Goal: Task Accomplishment & Management: Manage account settings

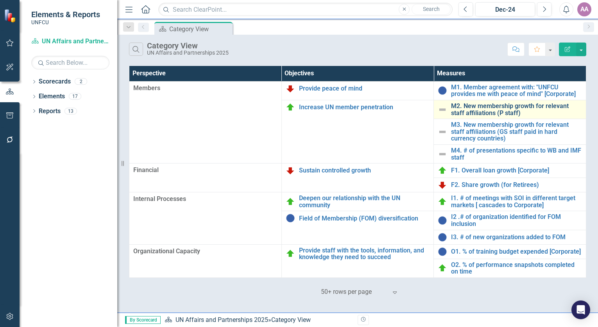
click at [486, 109] on link "M2. New membership growth for relevant staff affiliations (P staff)" at bounding box center [516, 110] width 131 height 14
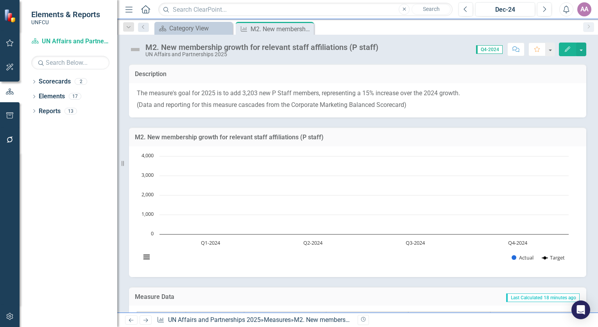
scroll to position [142, 0]
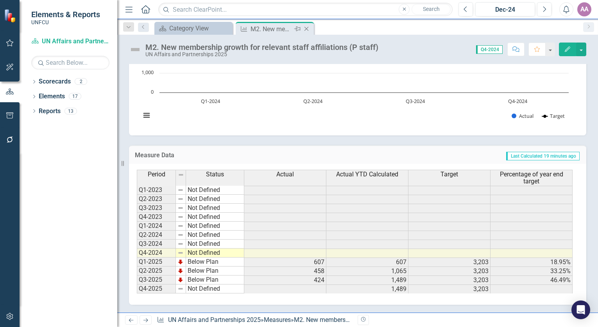
click at [306, 29] on icon "Close" at bounding box center [306, 29] width 8 height 6
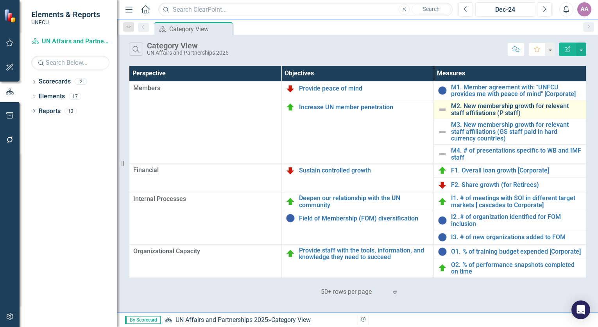
click at [485, 111] on link "M2. New membership growth for relevant staff affiliations (P staff)" at bounding box center [516, 110] width 131 height 14
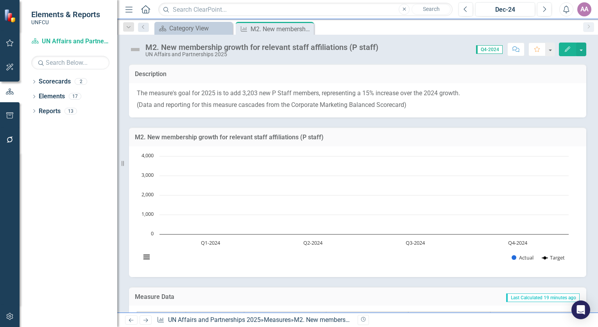
scroll to position [142, 0]
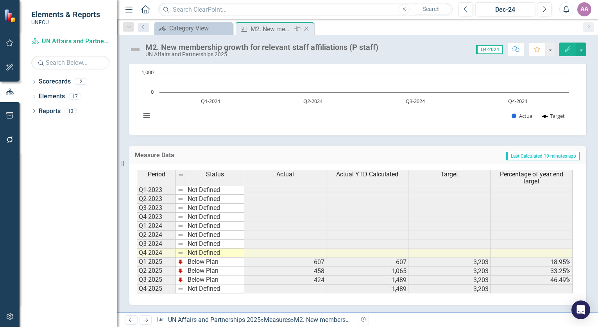
click at [306, 29] on icon at bounding box center [306, 29] width 4 height 4
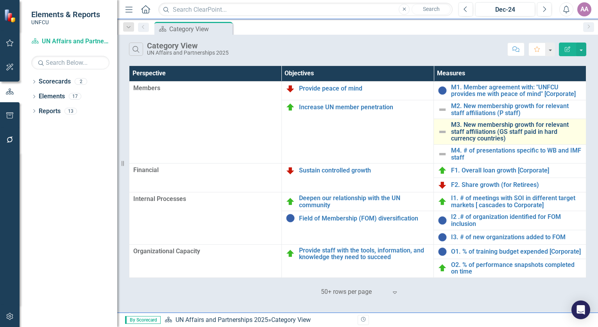
click at [473, 129] on link "M3. New membership growth for relevant staff affiliations (GS staff paid in har…" at bounding box center [516, 132] width 131 height 21
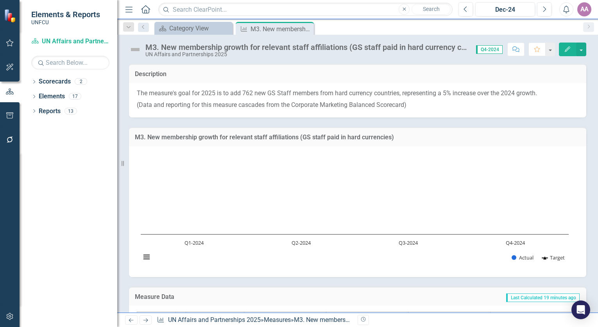
scroll to position [142, 0]
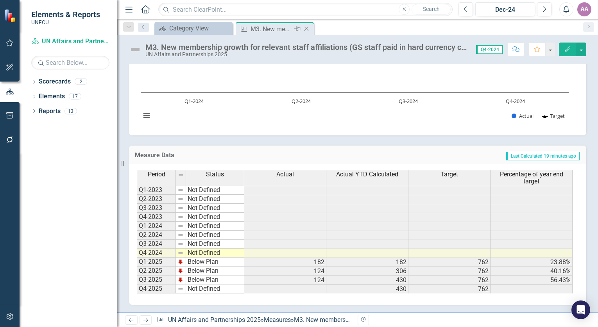
click at [307, 29] on icon "Close" at bounding box center [306, 29] width 8 height 6
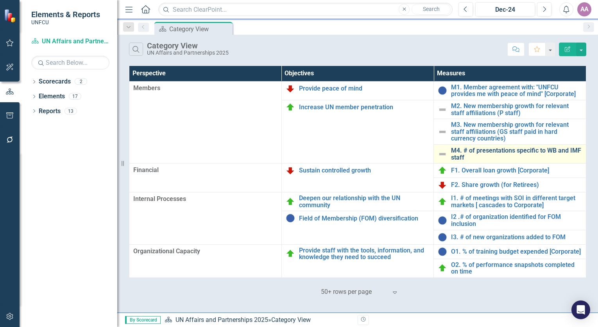
click at [476, 154] on link "M4. # of presentations specific to WB and IMF staff" at bounding box center [516, 154] width 131 height 14
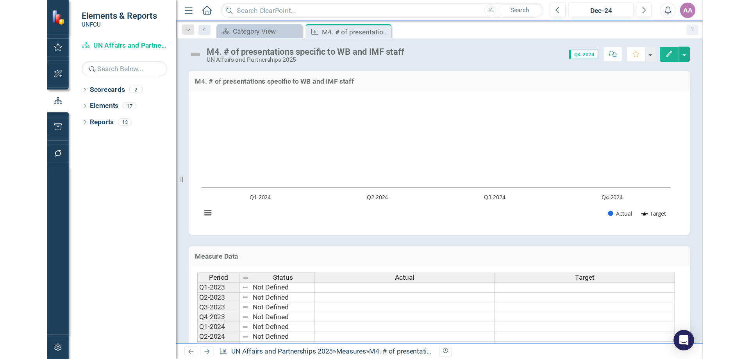
scroll to position [72, 0]
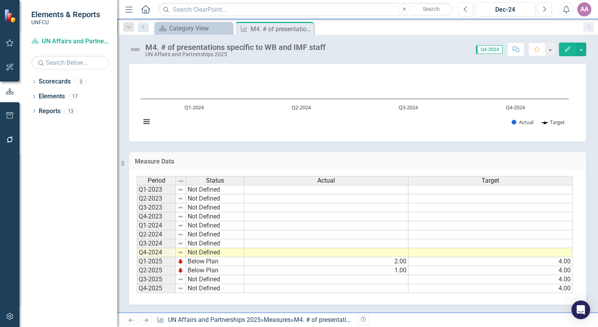
click at [403, 280] on td at bounding box center [326, 279] width 164 height 9
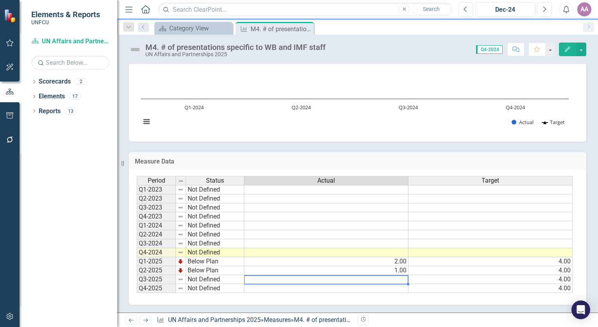
type textarea "0"
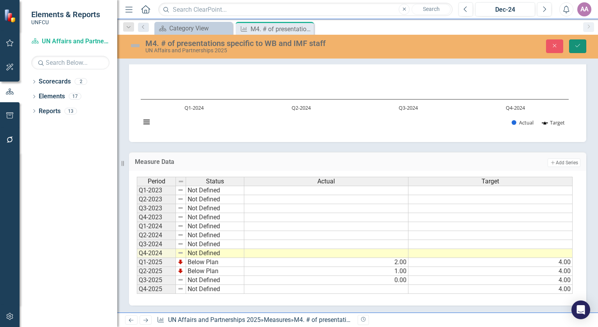
click at [581, 50] on button "Save" at bounding box center [577, 46] width 17 height 14
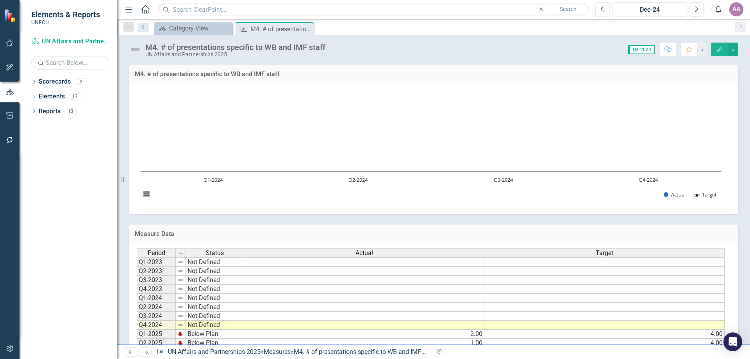
scroll to position [41, 0]
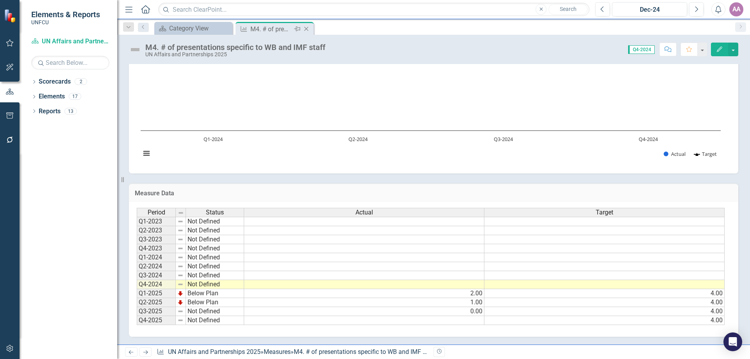
click at [307, 28] on icon "Close" at bounding box center [306, 29] width 8 height 6
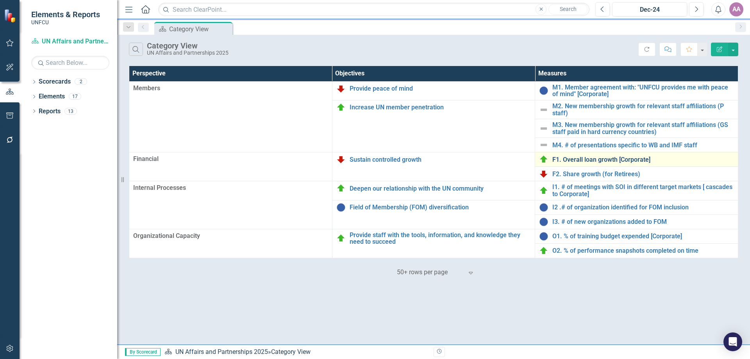
click at [583, 158] on link "F1. Overall loan growth [Corporate]" at bounding box center [643, 159] width 182 height 7
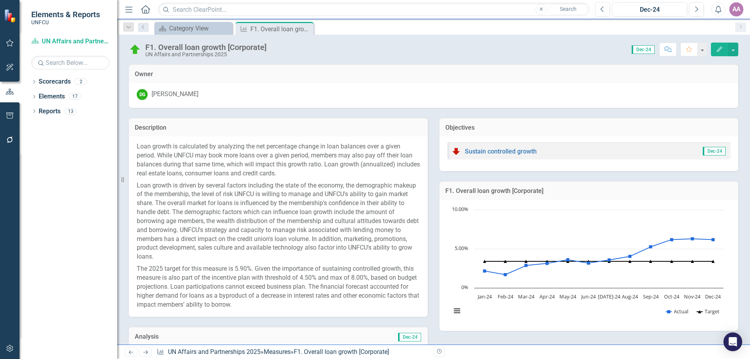
scroll to position [303, 0]
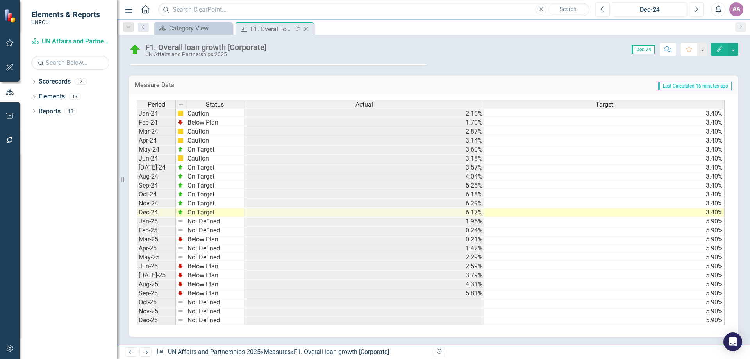
click at [305, 29] on icon "Close" at bounding box center [306, 29] width 8 height 6
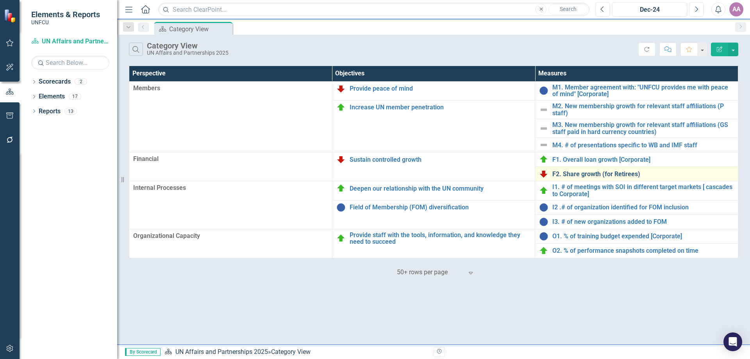
click at [556, 175] on link "F2. Share growth (for Retirees)" at bounding box center [643, 174] width 182 height 7
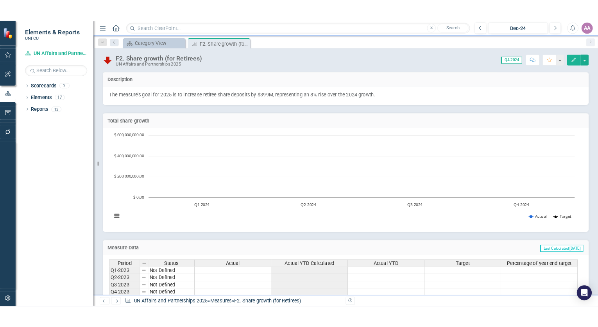
scroll to position [92, 0]
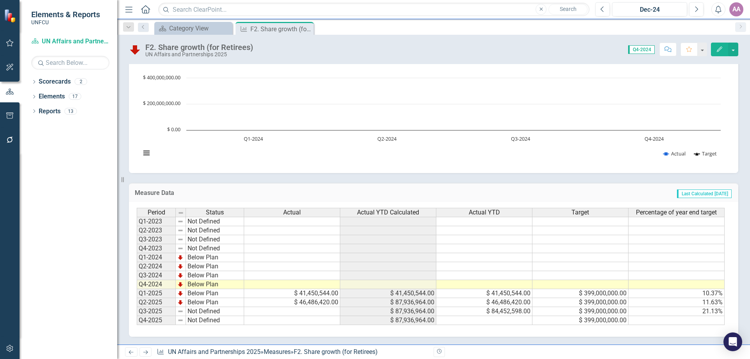
click at [314, 309] on td at bounding box center [292, 311] width 96 height 9
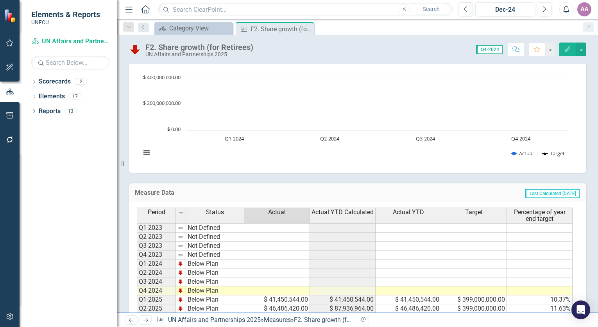
scroll to position [130, 0]
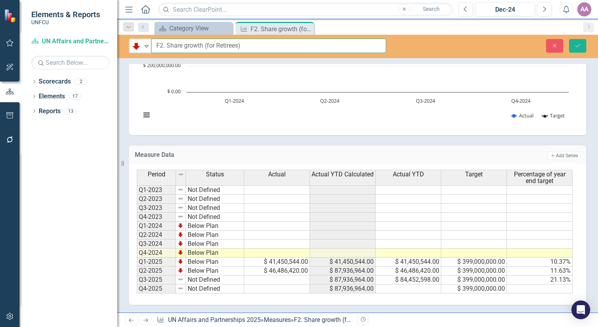
drag, startPoint x: 145, startPoint y: 48, endPoint x: 195, endPoint y: 52, distance: 50.2
drag, startPoint x: 249, startPoint y: 46, endPoint x: 152, endPoint y: 47, distance: 96.9
click at [152, 47] on input "F2. Share growth (for Retirees)" at bounding box center [268, 46] width 235 height 14
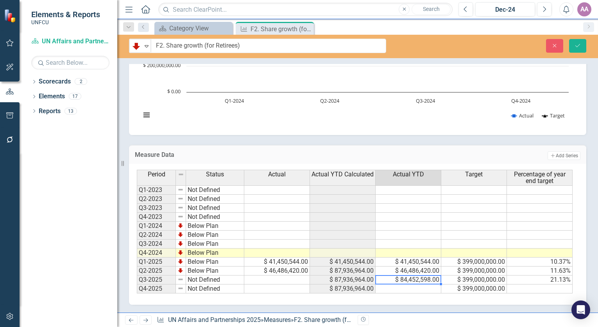
drag, startPoint x: 391, startPoint y: 282, endPoint x: 418, endPoint y: 279, distance: 27.8
click at [418, 279] on td "$ 84,452,598.00" at bounding box center [408, 280] width 66 height 9
drag, startPoint x: 392, startPoint y: 278, endPoint x: 424, endPoint y: 278, distance: 31.6
click at [424, 278] on td "$ 84,452,598.00" at bounding box center [408, 280] width 66 height 9
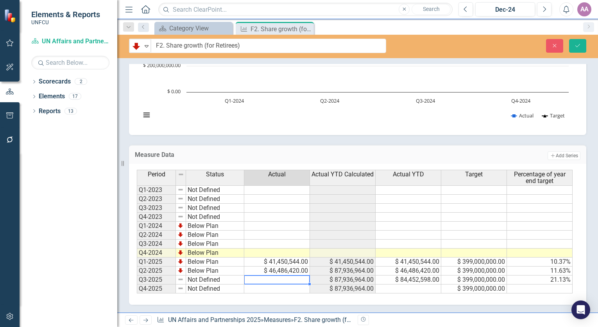
click at [292, 279] on td at bounding box center [277, 280] width 66 height 9
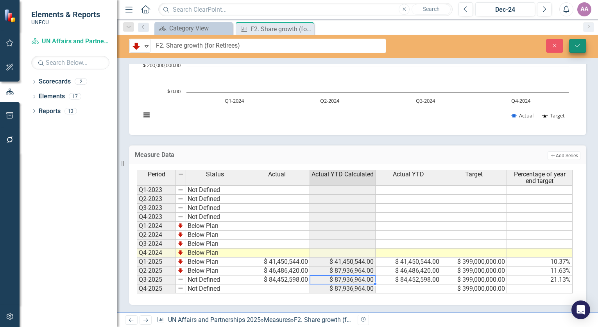
type textarea "84452598"
click at [578, 45] on icon "Save" at bounding box center [577, 45] width 7 height 5
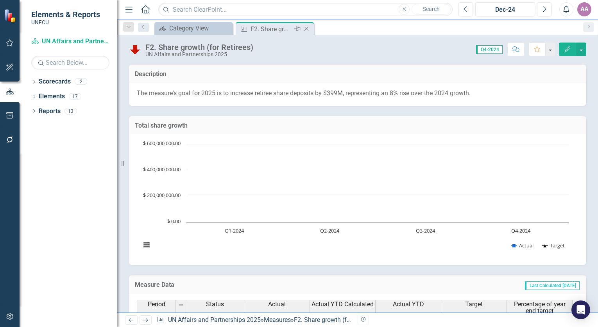
click at [306, 29] on icon "Close" at bounding box center [306, 29] width 8 height 6
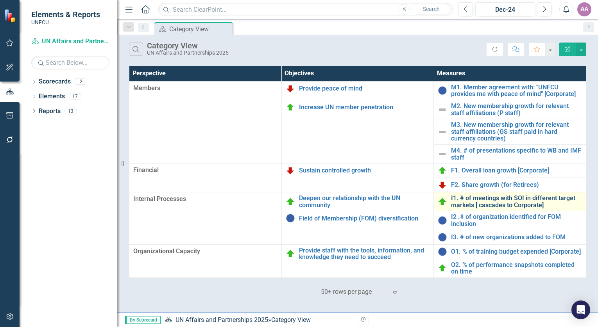
click at [493, 202] on link "I1. # of meetings with SOI in different target markets [ cascades to Corporate]" at bounding box center [516, 202] width 131 height 14
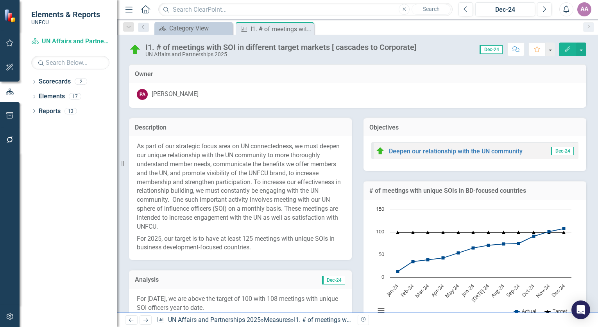
scroll to position [297, 0]
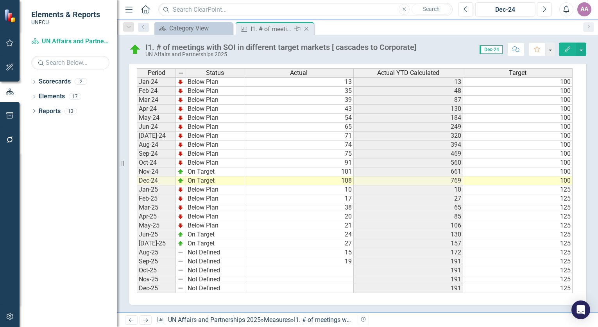
click at [306, 28] on icon "Close" at bounding box center [306, 29] width 8 height 6
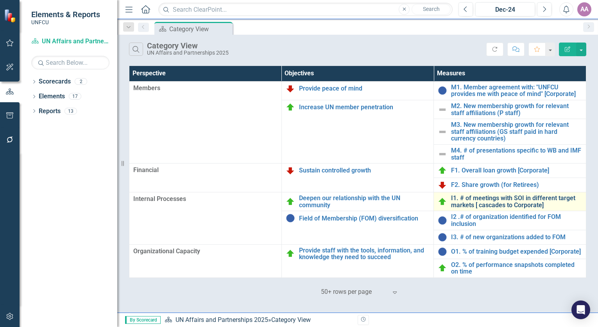
click at [481, 202] on link "I1. # of meetings with SOI in different target markets [ cascades to Corporate]" at bounding box center [516, 202] width 131 height 14
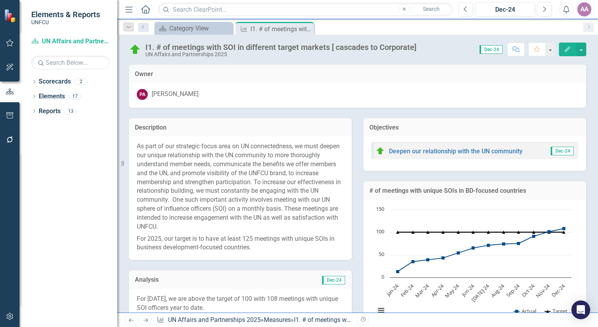
scroll to position [297, 0]
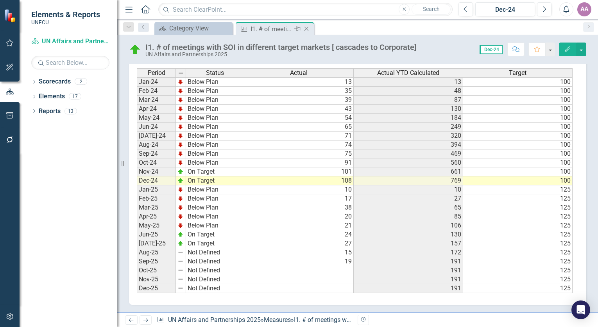
click at [305, 28] on icon "Close" at bounding box center [306, 29] width 8 height 6
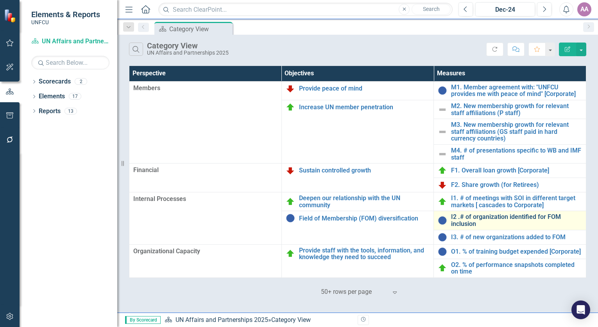
click at [481, 218] on link "I2 .# of organization identified for FOM inclusion" at bounding box center [516, 221] width 131 height 14
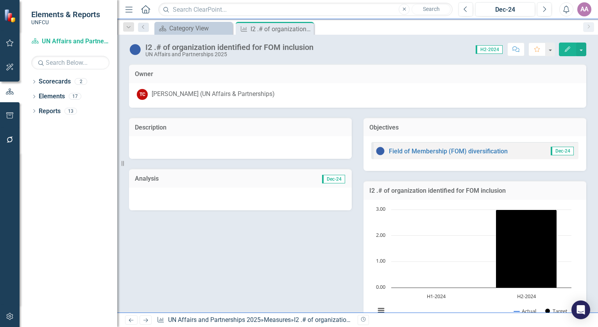
scroll to position [150, 0]
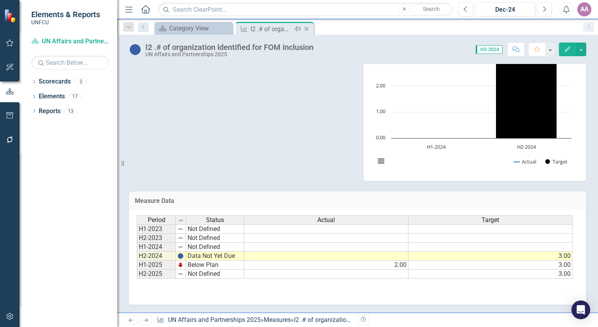
click at [309, 32] on icon "Close" at bounding box center [306, 29] width 8 height 6
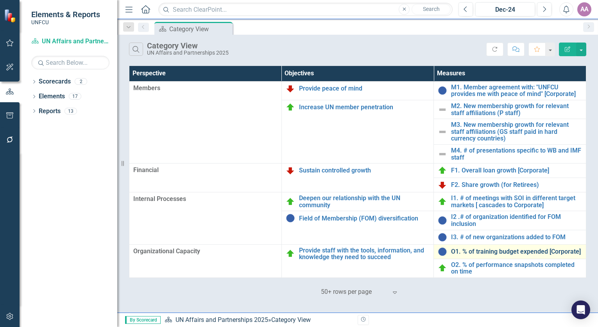
click at [469, 252] on link "O1. % of training budget expended [Corporate]" at bounding box center [516, 252] width 131 height 7
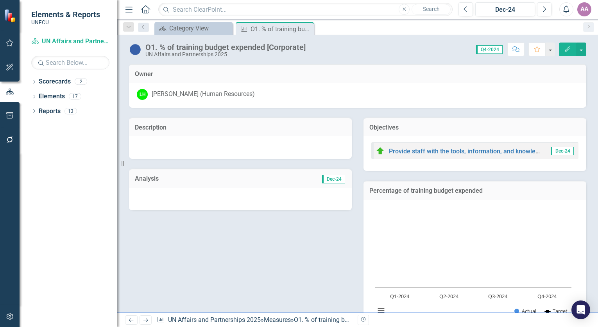
scroll to position [189, 0]
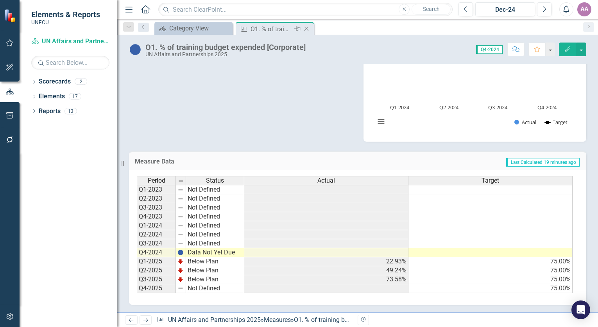
click at [307, 28] on icon "Close" at bounding box center [306, 29] width 8 height 6
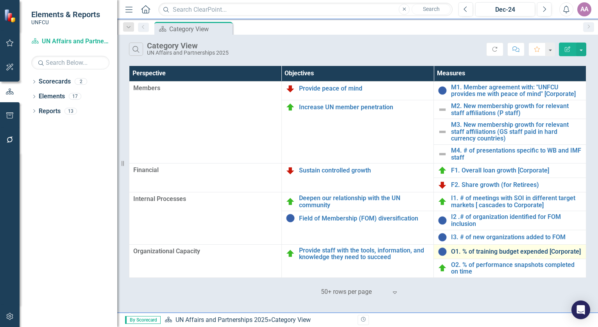
click at [509, 252] on link "O1. % of training budget expended [Corporate]" at bounding box center [516, 252] width 131 height 7
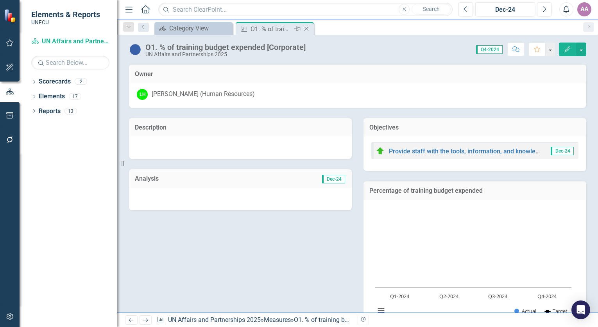
click at [307, 30] on icon "Close" at bounding box center [306, 29] width 8 height 6
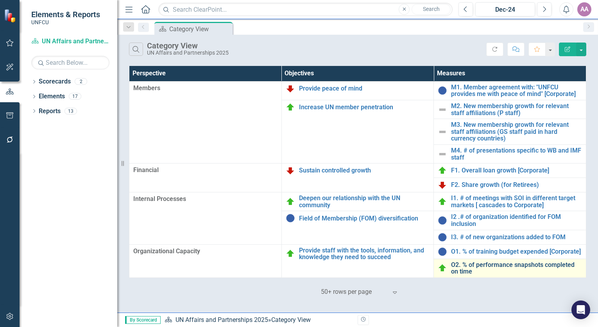
click at [500, 266] on link "O2. % of performance snapshots completed on time" at bounding box center [516, 269] width 131 height 14
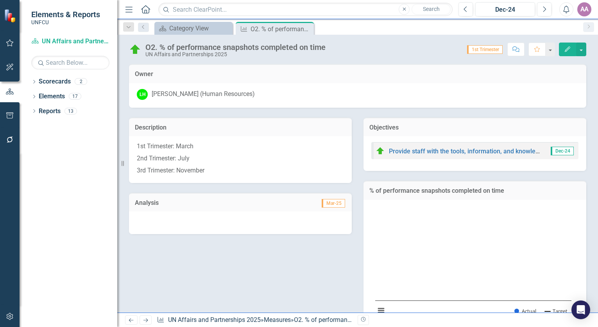
scroll to position [150, 0]
